Goal: Task Accomplishment & Management: Manage account settings

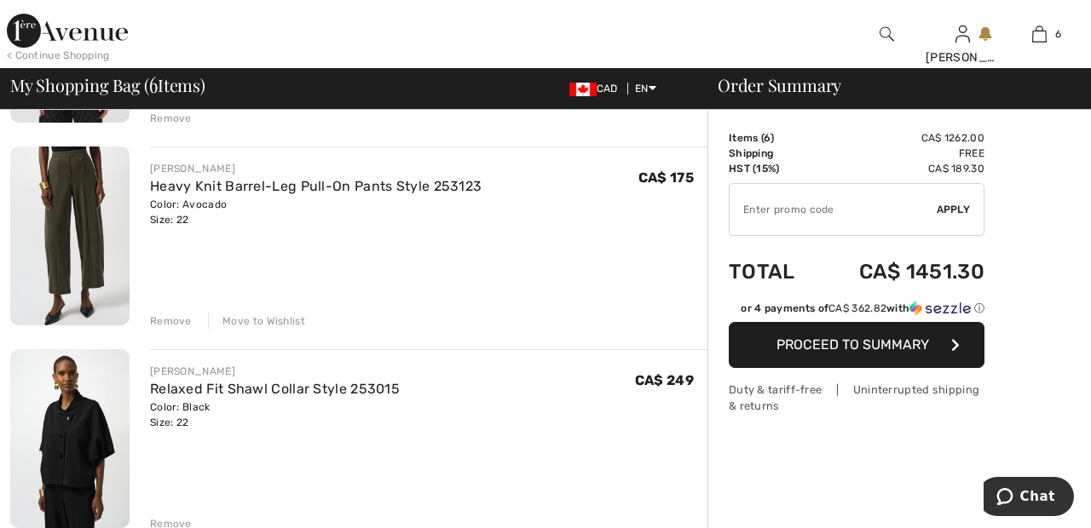
scroll to position [677, 0]
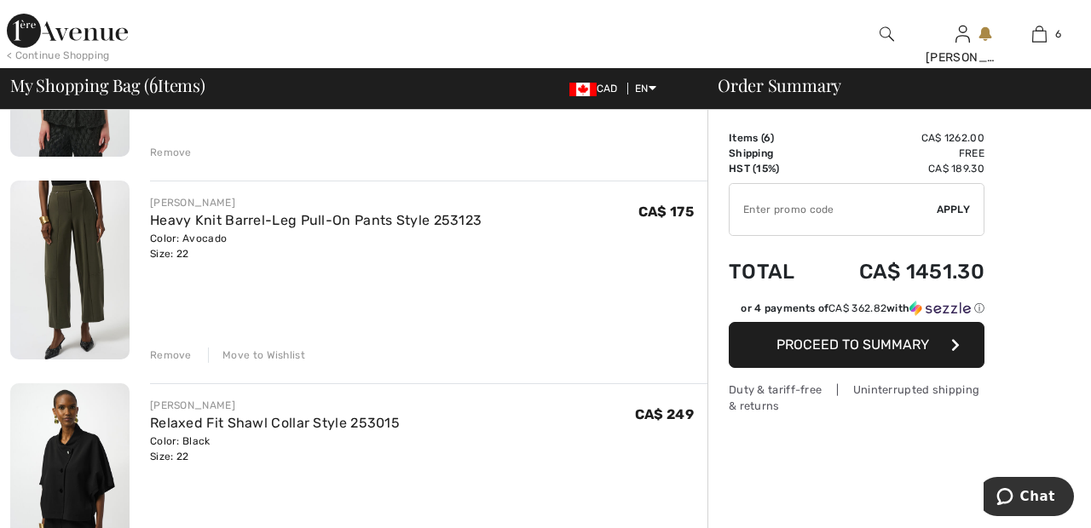
click at [276, 352] on div "Move to Wishlist" at bounding box center [256, 355] width 97 height 15
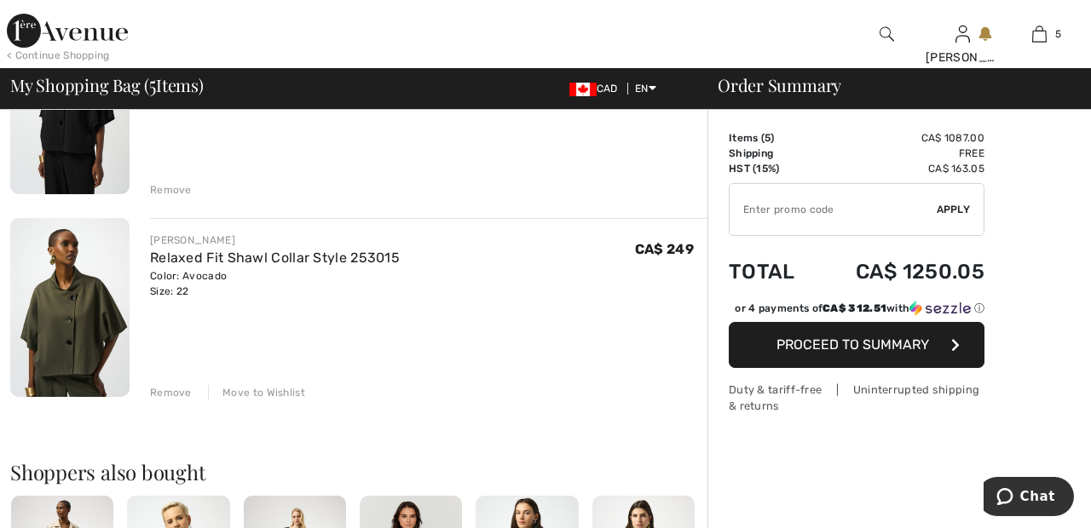
scroll to position [856, 0]
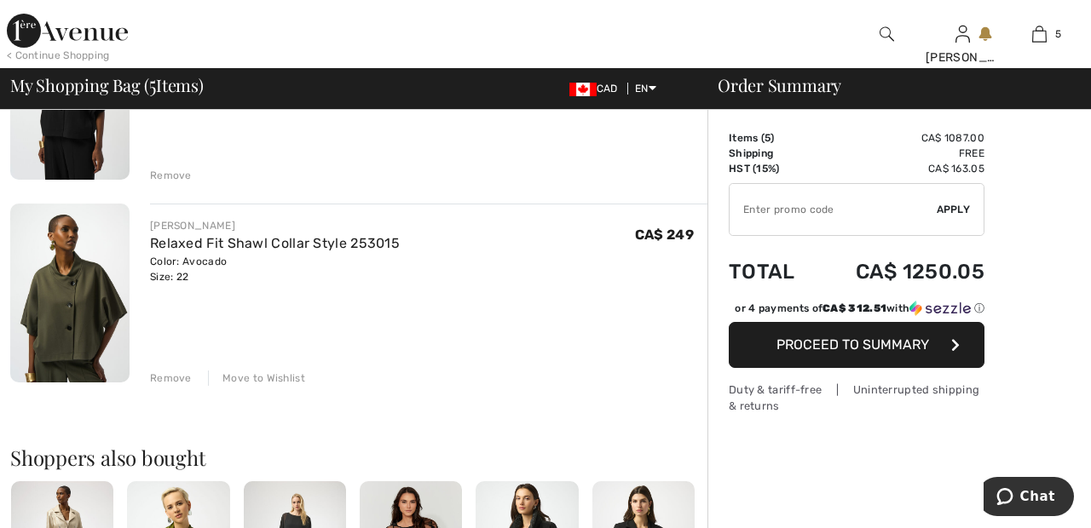
click at [268, 377] on div "Move to Wishlist" at bounding box center [256, 378] width 97 height 15
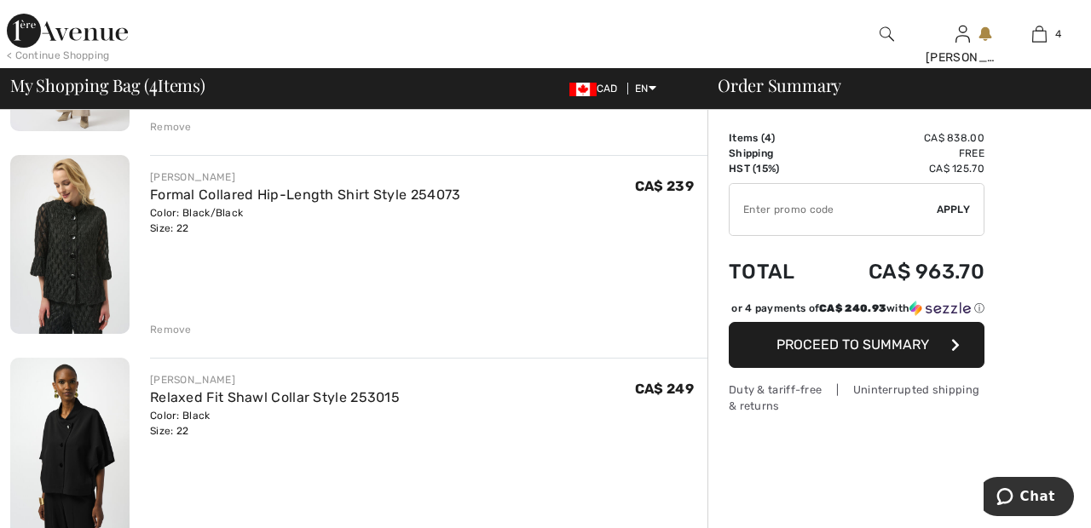
scroll to position [491, 0]
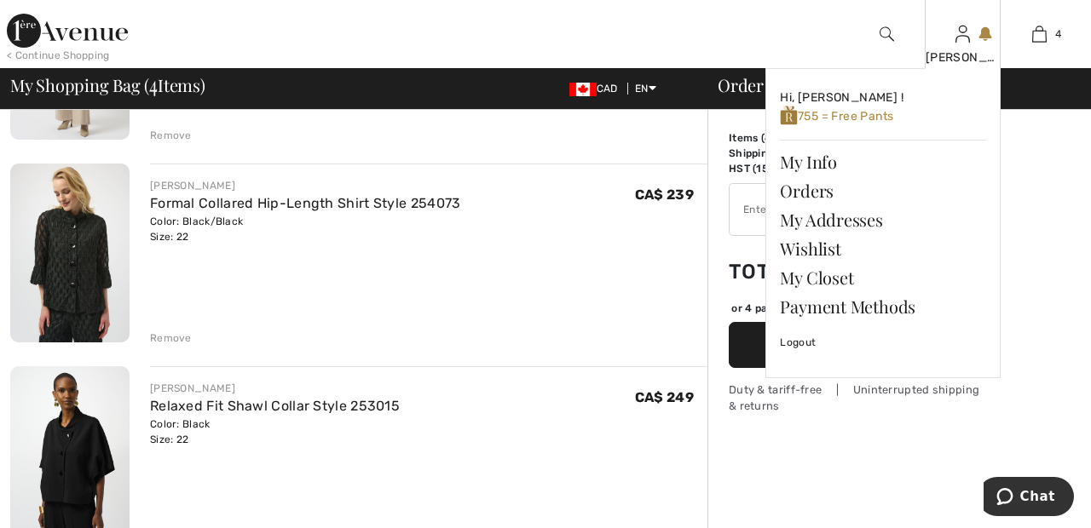
click at [965, 43] on img at bounding box center [962, 34] width 14 height 20
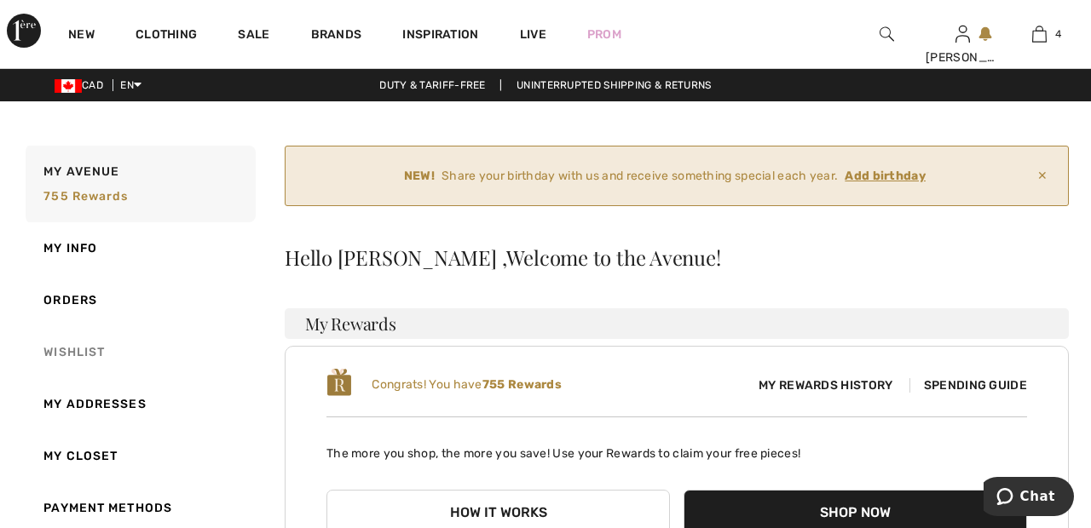
click at [101, 344] on link "Wishlist" at bounding box center [138, 352] width 233 height 52
